Goal: Transaction & Acquisition: Purchase product/service

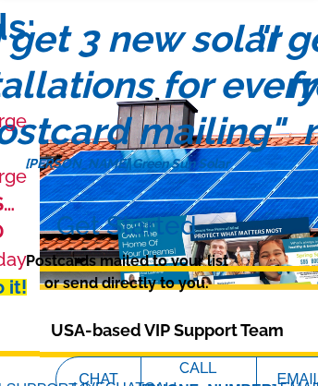
click at [159, 210] on h3 "Get Started" at bounding box center [126, 225] width 203 height 31
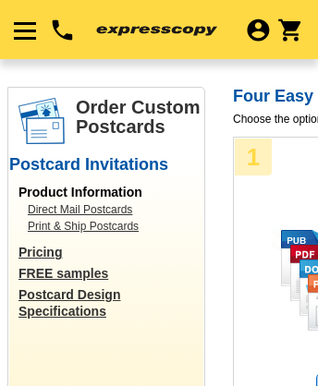
click at [111, 225] on link "Print & Ship Postcards" at bounding box center [111, 226] width 166 height 17
